Goal: Complete application form: Complete application form

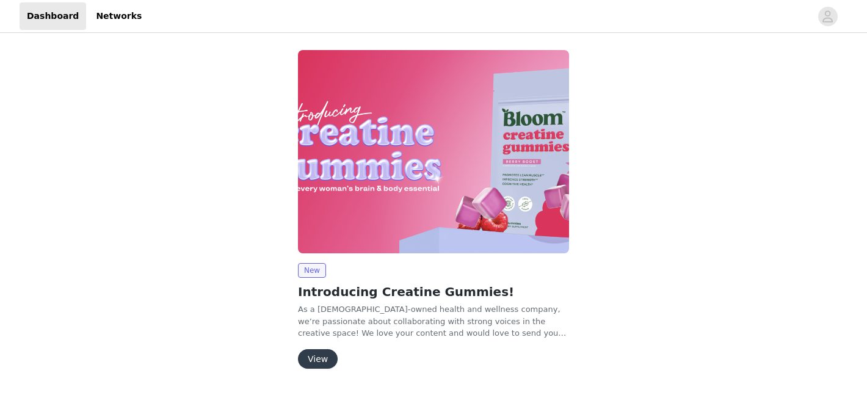
scroll to position [32, 0]
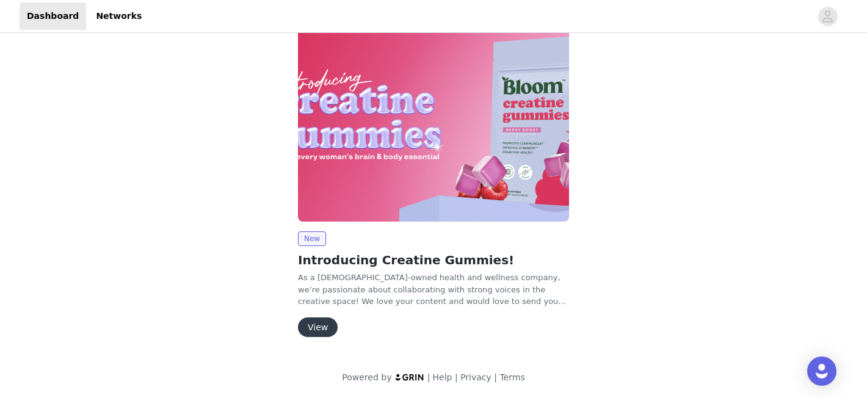
click at [308, 327] on button "View" at bounding box center [318, 328] width 40 height 20
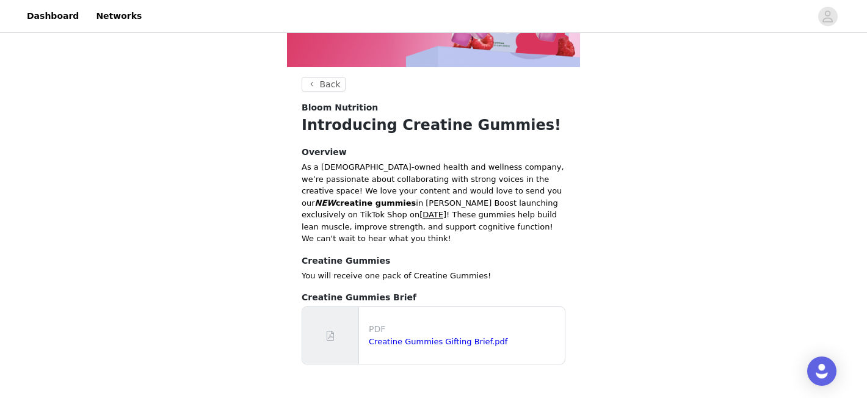
scroll to position [170, 0]
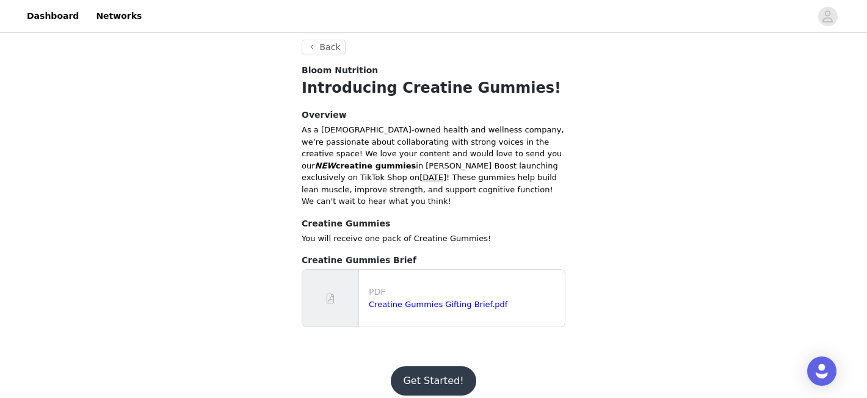
click at [401, 286] on p "PDF" at bounding box center [464, 292] width 191 height 13
click at [387, 300] on link "Creatine Gummies Gifting Brief.pdf" at bounding box center [438, 304] width 139 height 9
click at [429, 366] on button "Get Started!" at bounding box center [433, 380] width 85 height 29
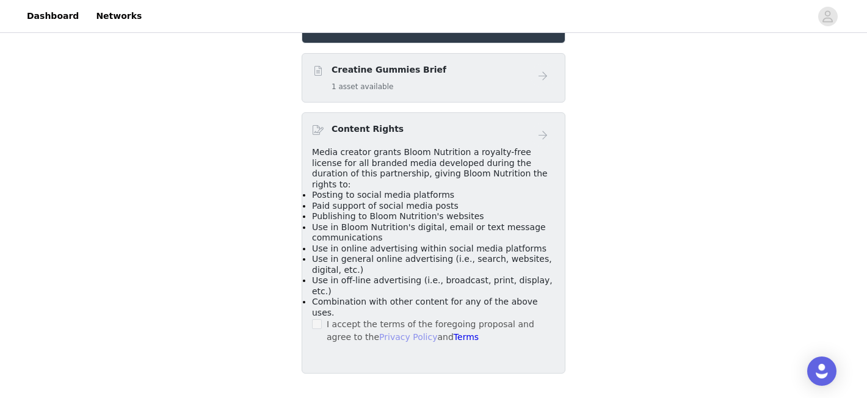
scroll to position [434, 0]
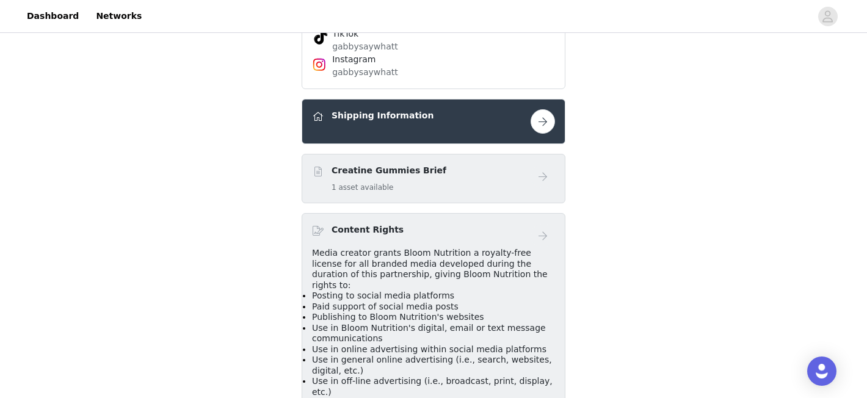
click at [545, 122] on button "button" at bounding box center [543, 121] width 24 height 24
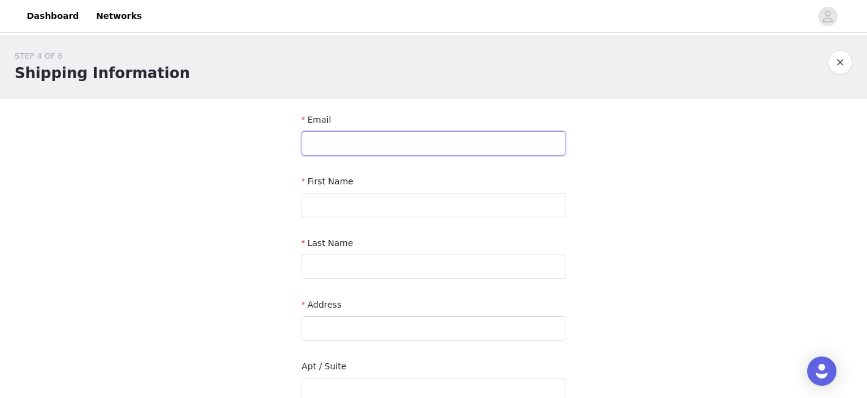
click at [334, 138] on input "text" at bounding box center [434, 143] width 264 height 24
type input "[EMAIL_ADDRESS][DOMAIN_NAME]"
type input "Gabriella"
type input "[PERSON_NAME]"
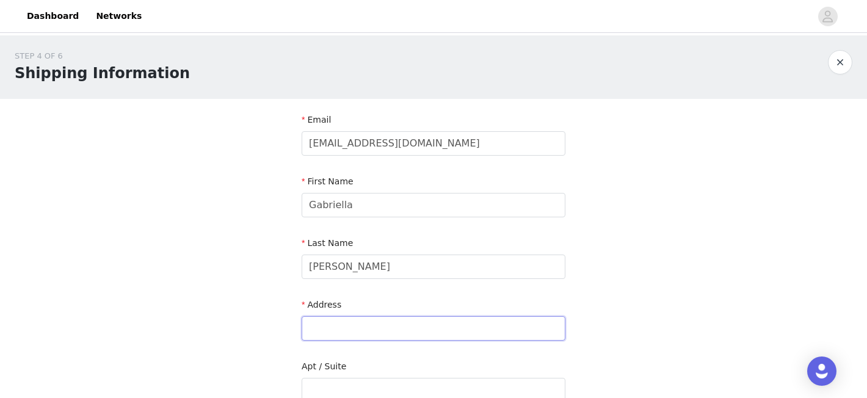
type input "[STREET_ADDRESS]"
type input "# 1R"
type input "[GEOGRAPHIC_DATA]"
type input "60657"
type input "7084474870"
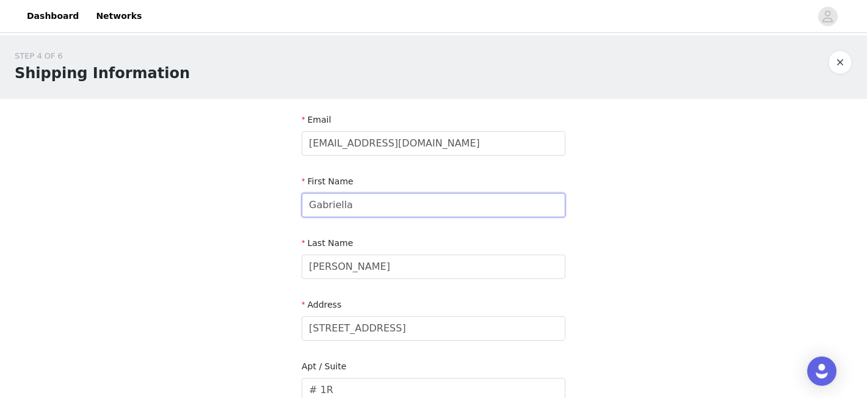
drag, startPoint x: 370, startPoint y: 203, endPoint x: 212, endPoint y: 203, distance: 158.2
click at [225, 203] on div "STEP 4 OF 6 Shipping Information Email [EMAIL_ADDRESS][DOMAIN_NAME] First Name …" at bounding box center [433, 359] width 867 height 648
type input "Gabby"
click at [180, 236] on div "STEP 4 OF 6 Shipping Information Email [EMAIL_ADDRESS][DOMAIN_NAME] First Name …" at bounding box center [433, 359] width 867 height 648
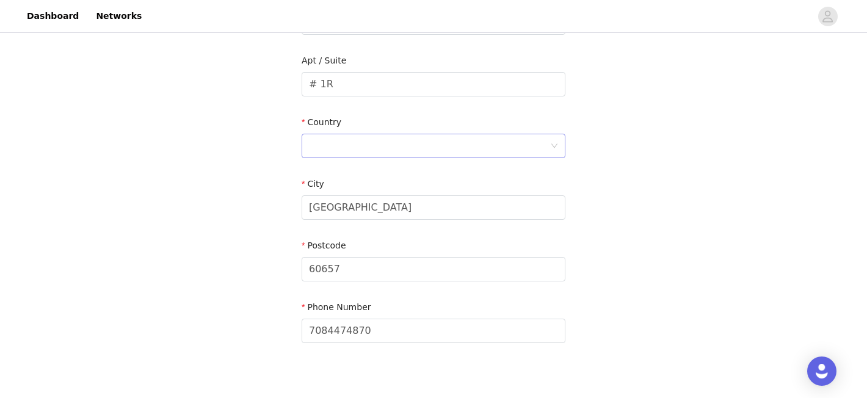
scroll to position [307, 0]
click at [349, 131] on div "Country" at bounding box center [434, 124] width 264 height 18
click at [352, 143] on div at bounding box center [429, 145] width 241 height 23
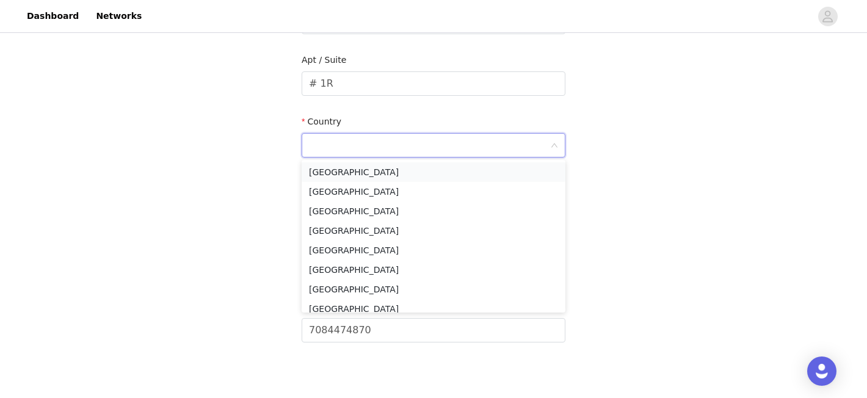
click at [346, 172] on li "[GEOGRAPHIC_DATA]" at bounding box center [434, 172] width 264 height 20
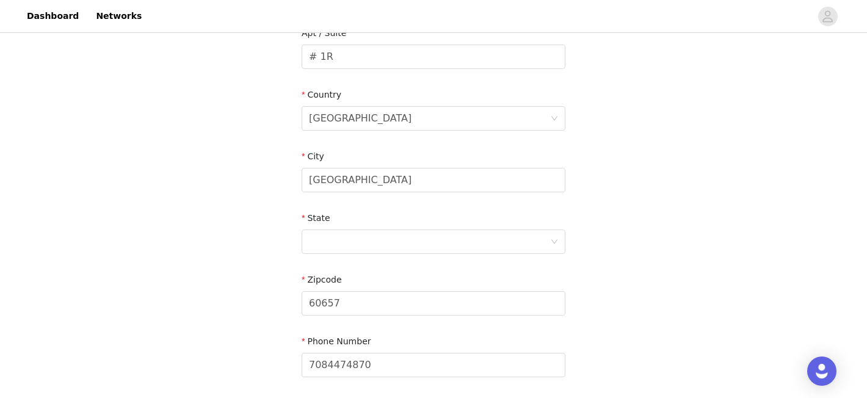
scroll to position [334, 0]
click at [381, 248] on div at bounding box center [429, 241] width 241 height 23
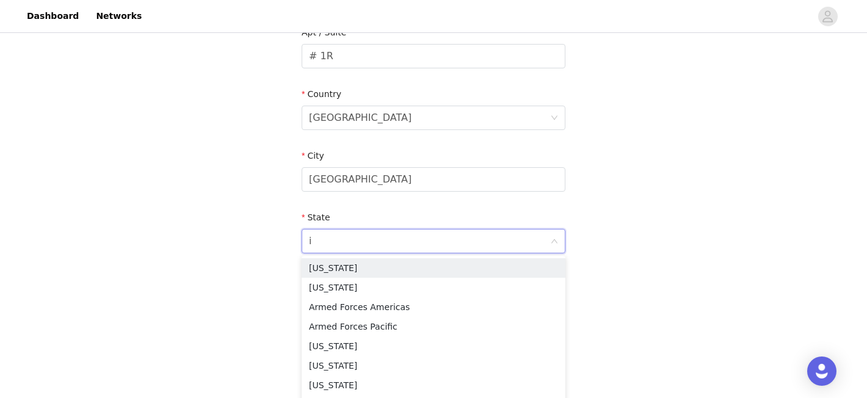
type input "il"
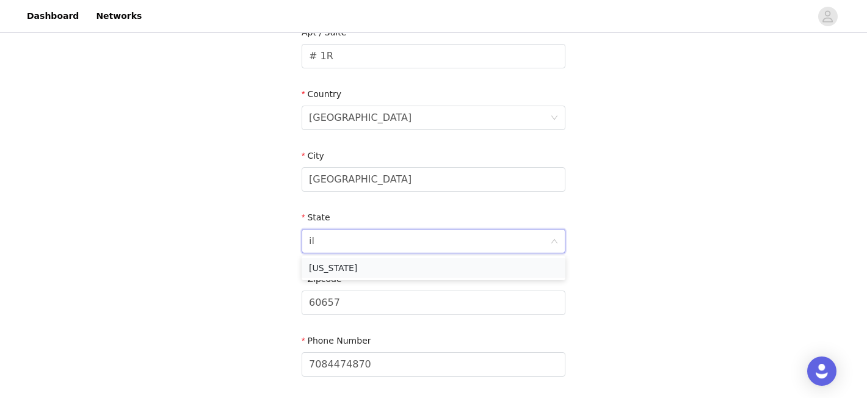
click at [336, 270] on li "[US_STATE]" at bounding box center [434, 268] width 264 height 20
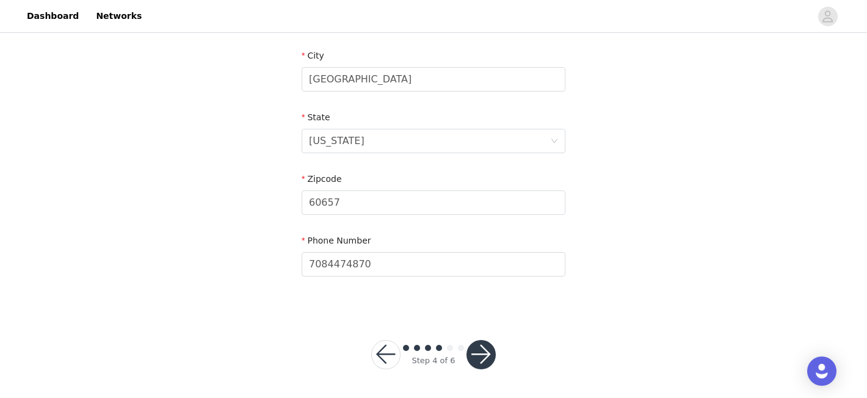
click at [483, 354] on button "button" at bounding box center [481, 354] width 29 height 29
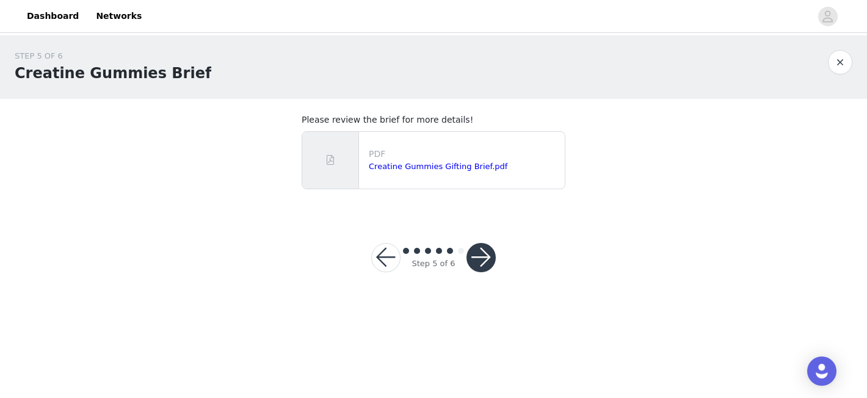
click at [484, 261] on button "button" at bounding box center [481, 257] width 29 height 29
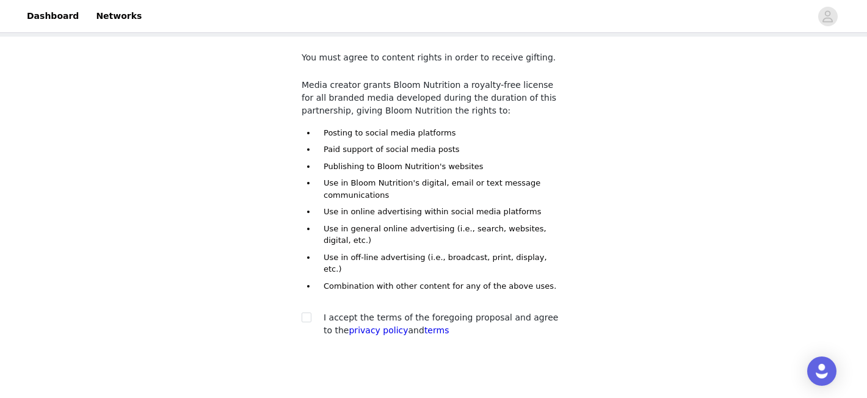
scroll to position [64, 0]
click at [306, 311] on input "checkbox" at bounding box center [306, 315] width 9 height 9
checkbox input "true"
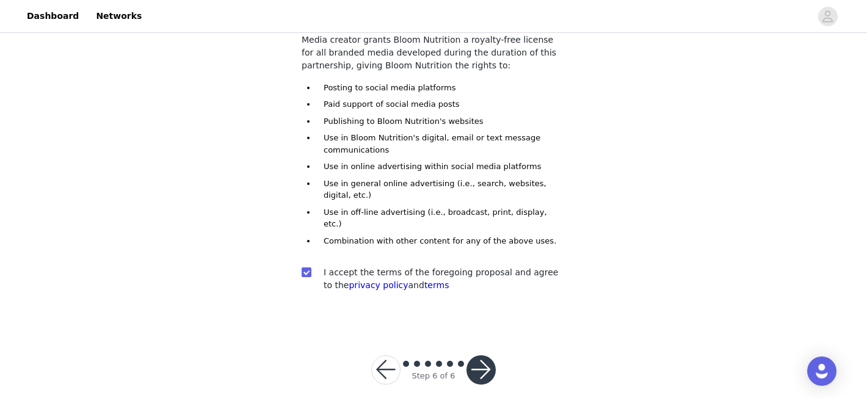
scroll to position [111, 0]
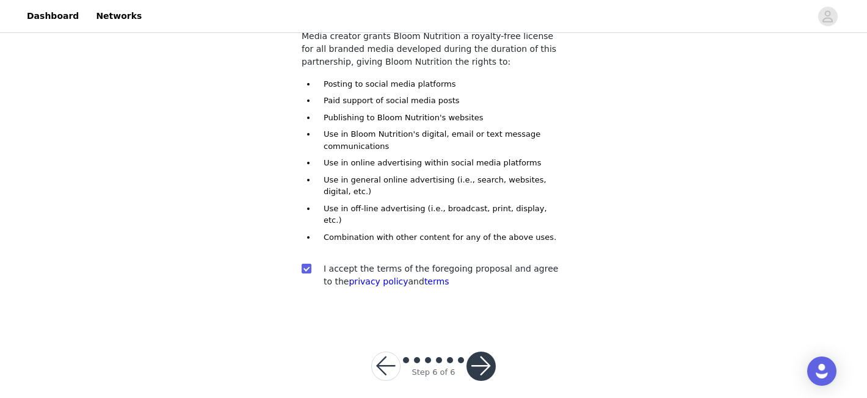
click at [482, 353] on button "button" at bounding box center [481, 366] width 29 height 29
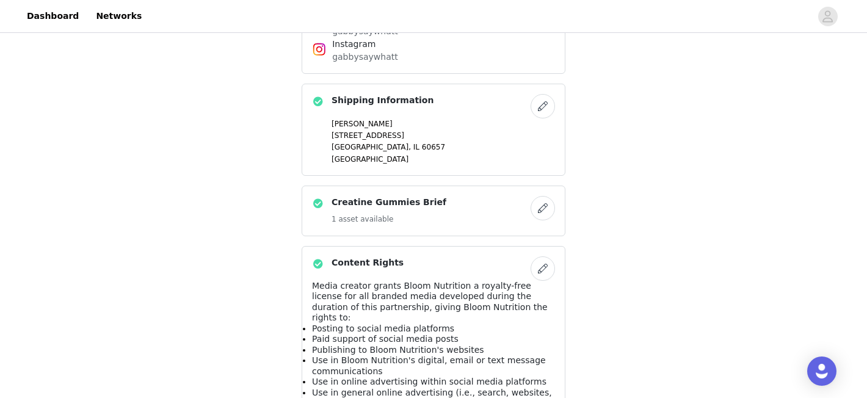
scroll to position [629, 0]
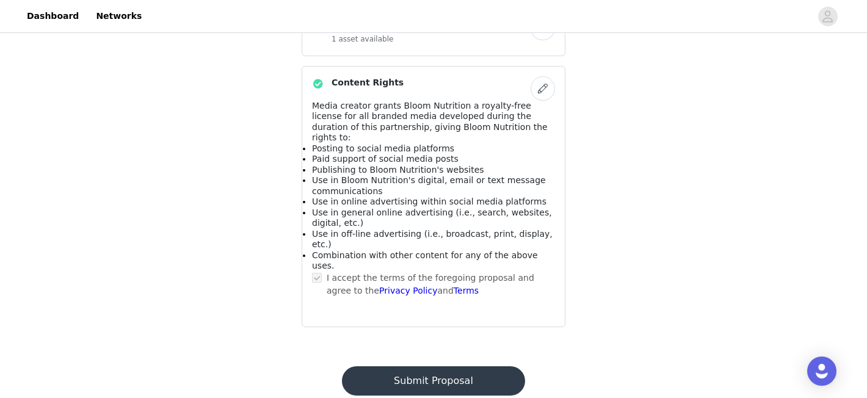
click at [443, 366] on button "Submit Proposal" at bounding box center [433, 380] width 183 height 29
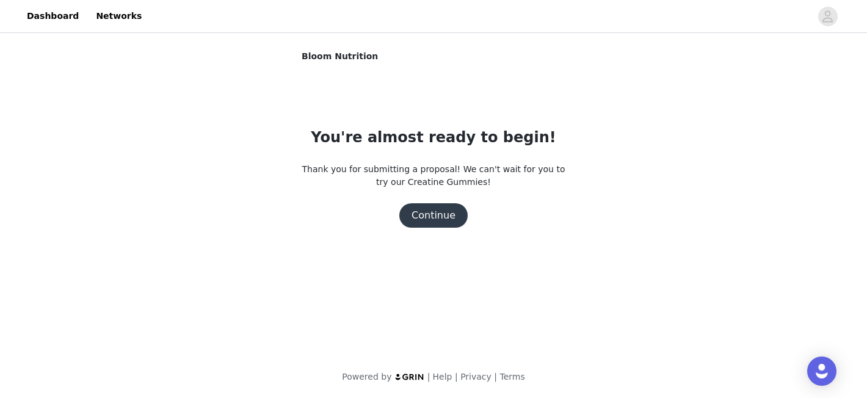
click at [437, 226] on button "Continue" at bounding box center [433, 215] width 68 height 24
